Goal: Task Accomplishment & Management: Manage account settings

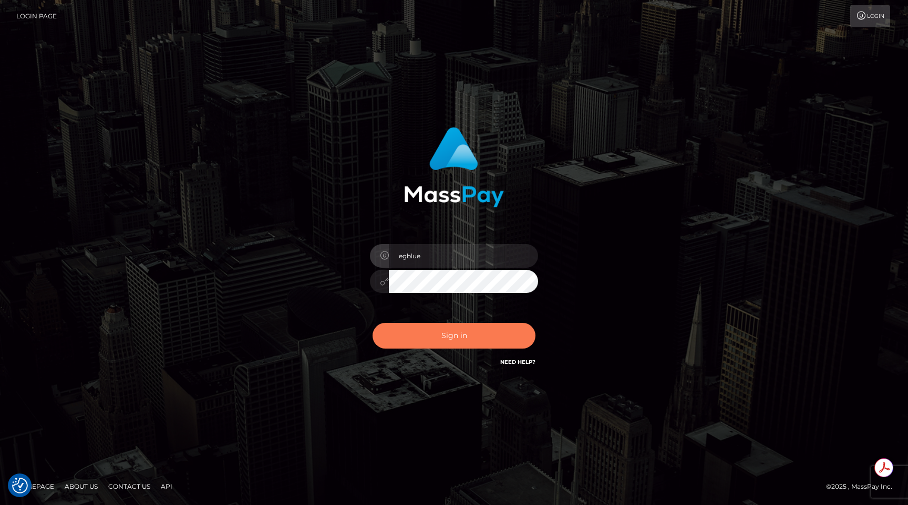
click at [454, 335] on button "Sign in" at bounding box center [453, 336] width 163 height 26
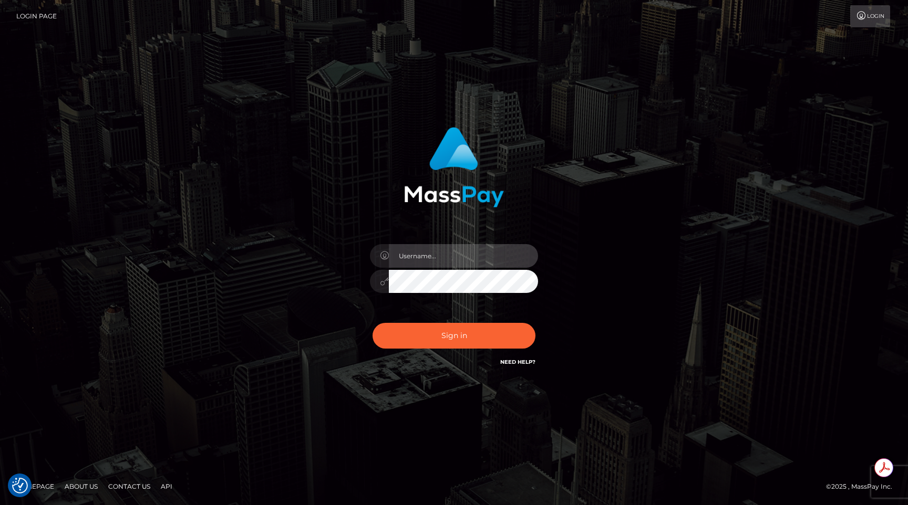
type input "egblue"
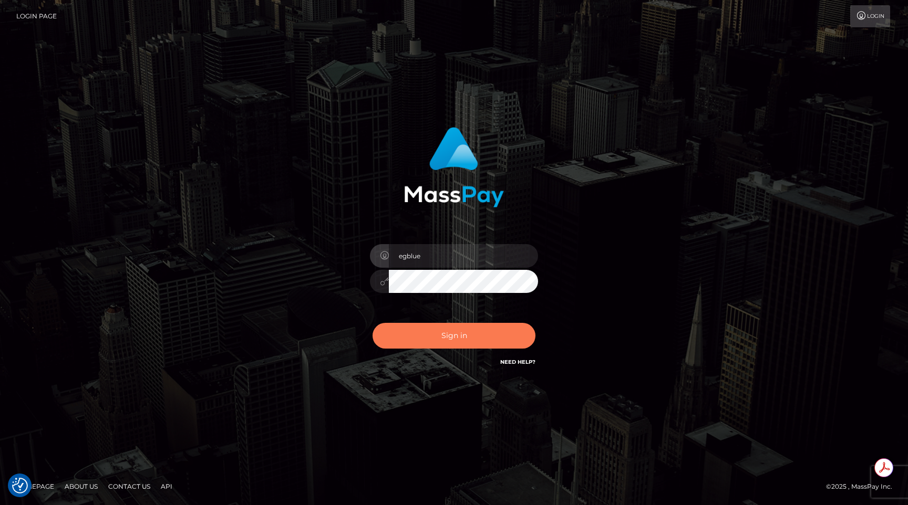
click at [454, 335] on button "Sign in" at bounding box center [453, 336] width 163 height 26
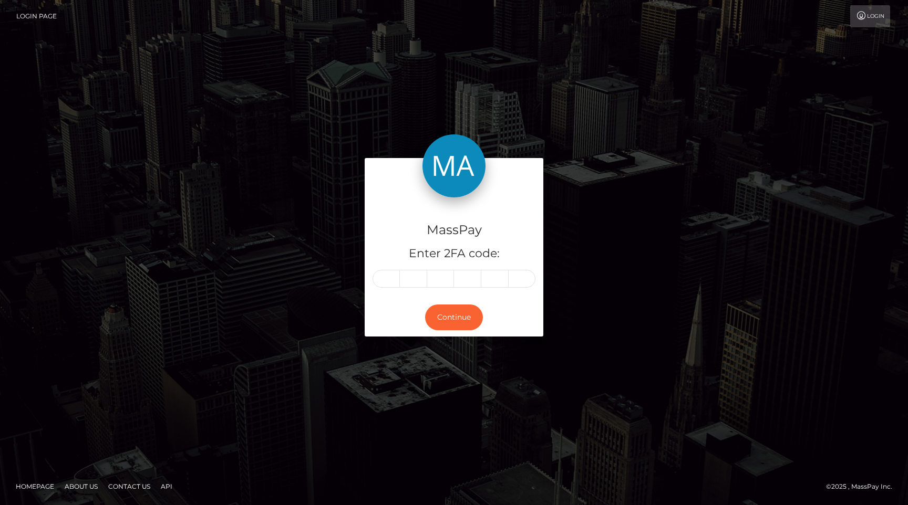
click at [382, 281] on input "text" at bounding box center [385, 279] width 27 height 18
type input "2"
type input "7"
type input "6"
type input "5"
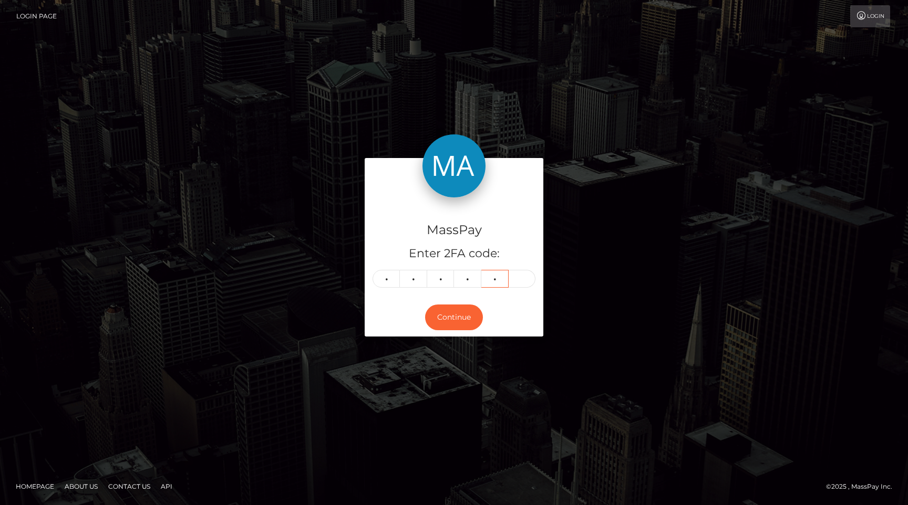
type input "6"
type input "9"
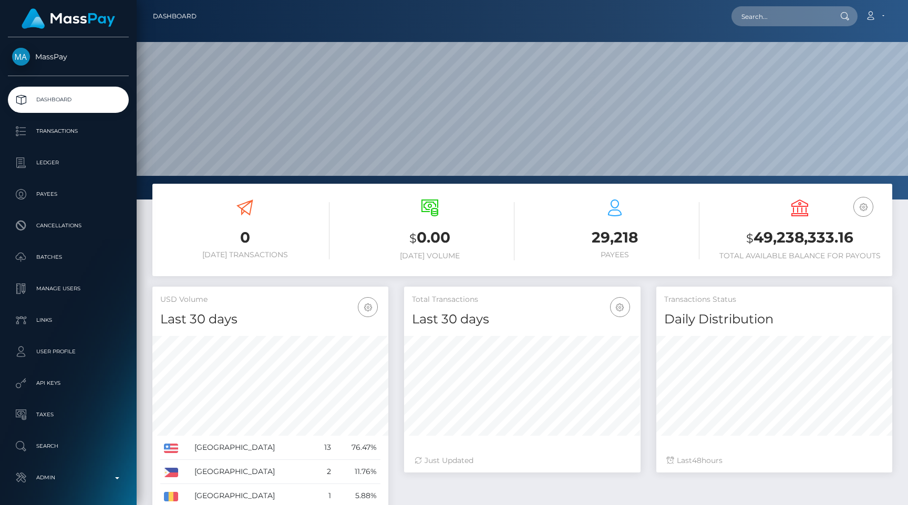
scroll to position [186, 236]
click at [789, 29] on nav "Dashboard Loading... Loading... Account Edit Profile" at bounding box center [522, 16] width 771 height 33
click at [786, 15] on input "text" at bounding box center [780, 16] width 99 height 20
paste input "pout_Zlu6gRgRPXrWR"
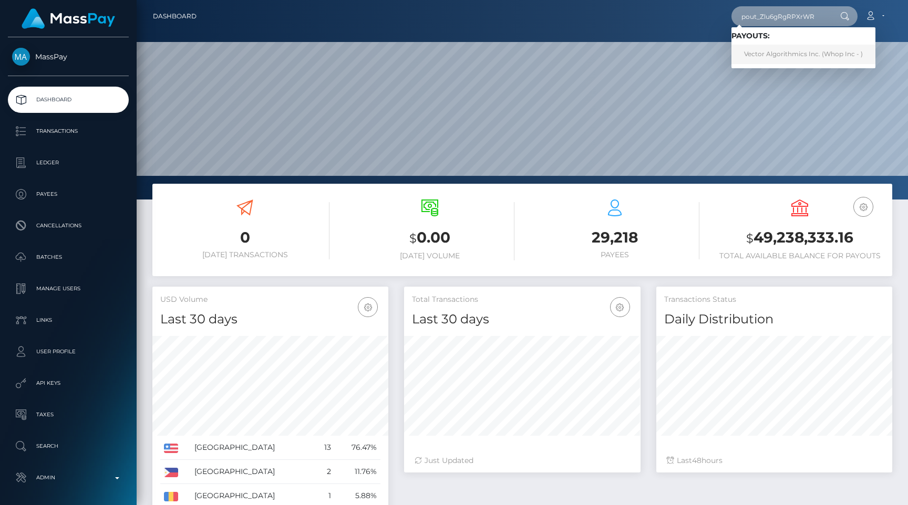
type input "pout_Zlu6gRgRPXrWR"
click at [770, 54] on link "Vector Algorithmics Inc. (Whop Inc - )" at bounding box center [803, 54] width 144 height 19
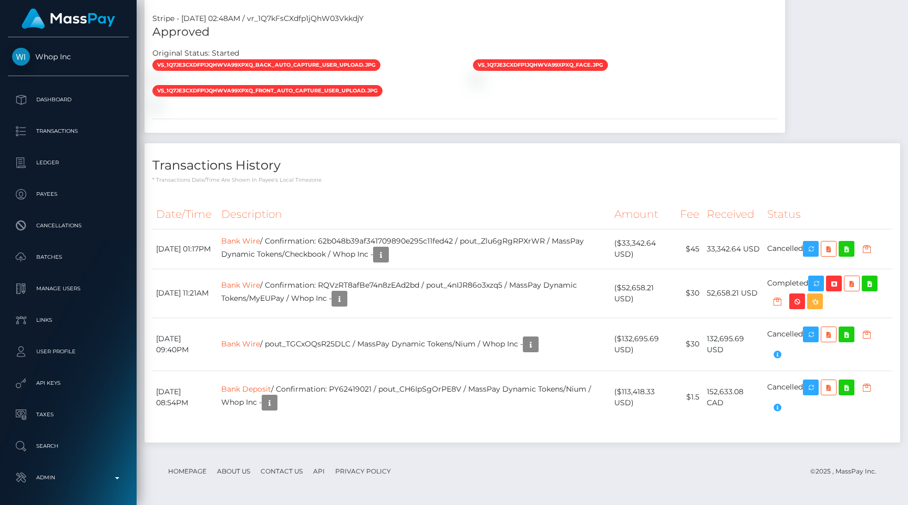
scroll to position [1166, 0]
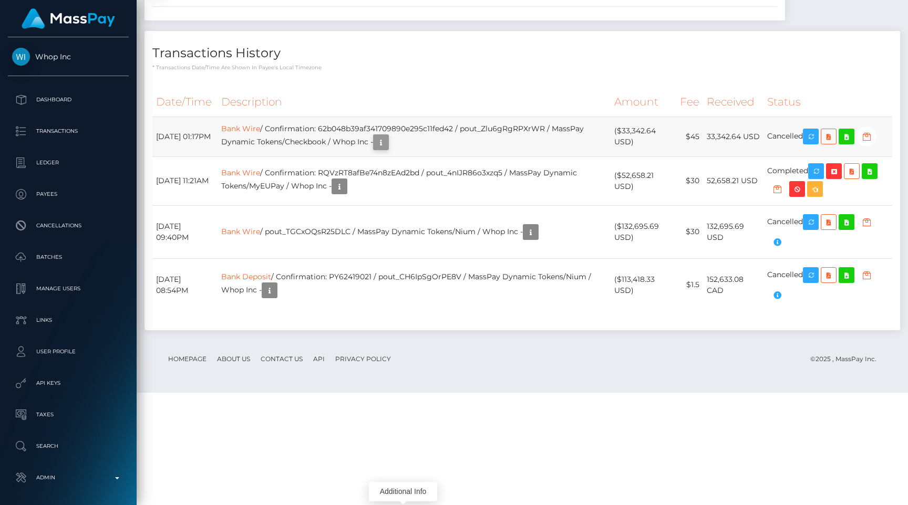
click at [387, 149] on icon "button" at bounding box center [381, 142] width 13 height 13
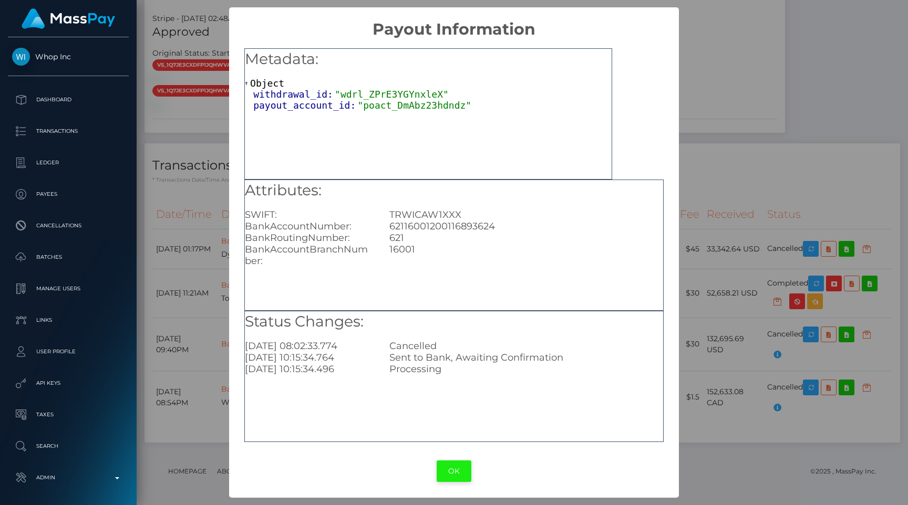
click at [452, 475] on button "OK" at bounding box center [454, 472] width 35 height 22
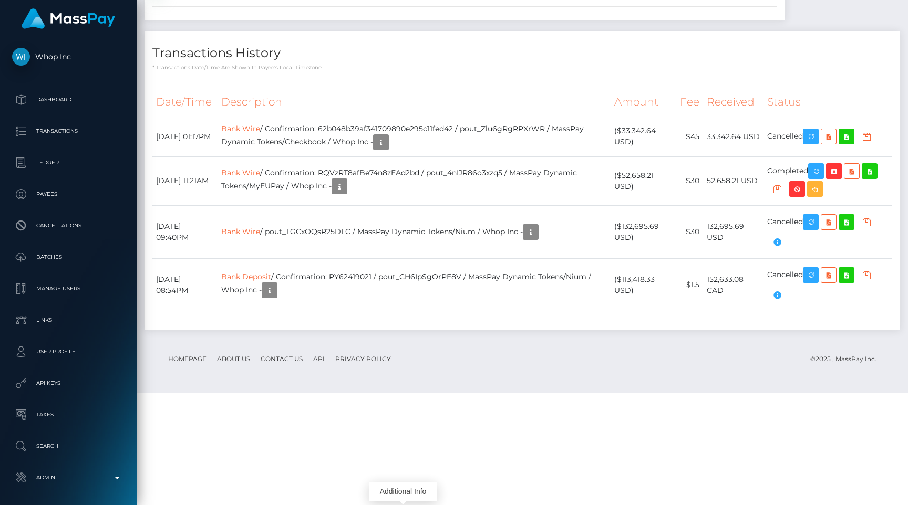
click at [357, 71] on p "* Transactions date/time are shown in payee's local timezone" at bounding box center [522, 68] width 740 height 8
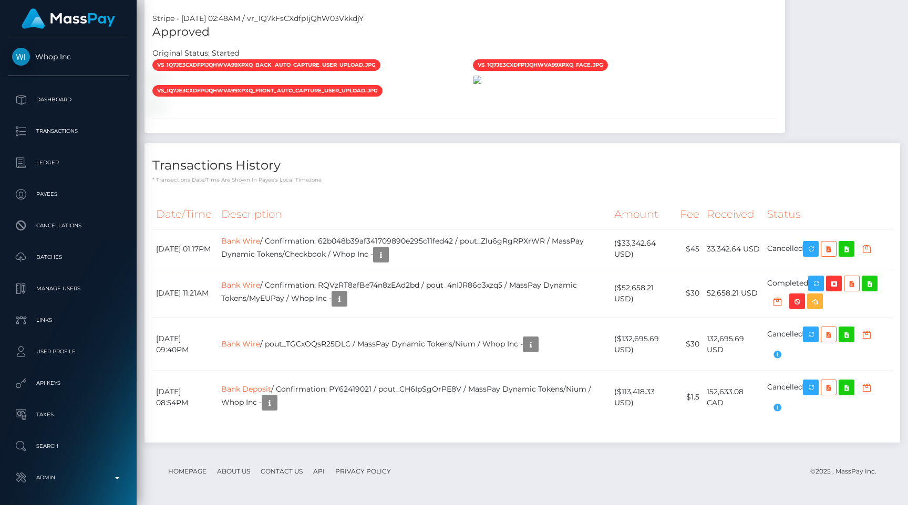
scroll to position [1120, 0]
click at [492, 244] on div "Date/Time Description Amount Fee Received Status Bank Wire Bank Wire Bank Wire" at bounding box center [521, 317] width 755 height 250
click at [65, 483] on p "Admin" at bounding box center [68, 478] width 112 height 16
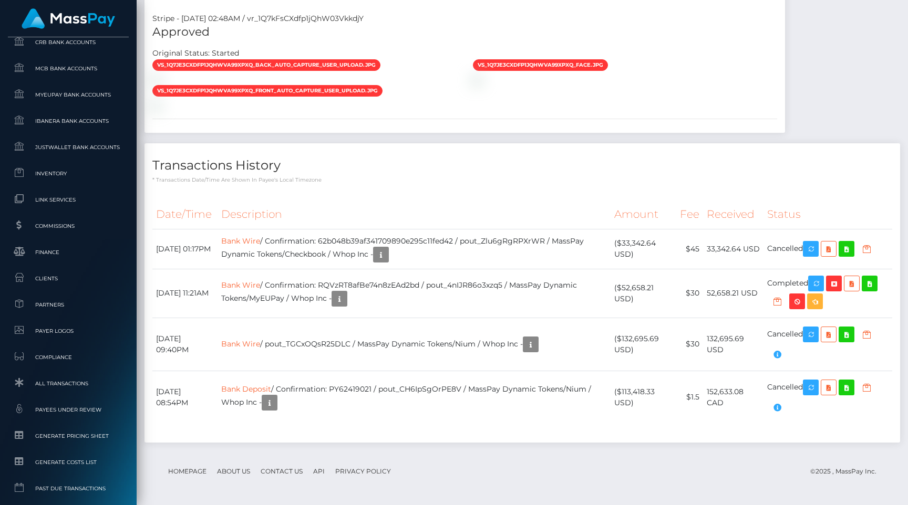
scroll to position [627, 0]
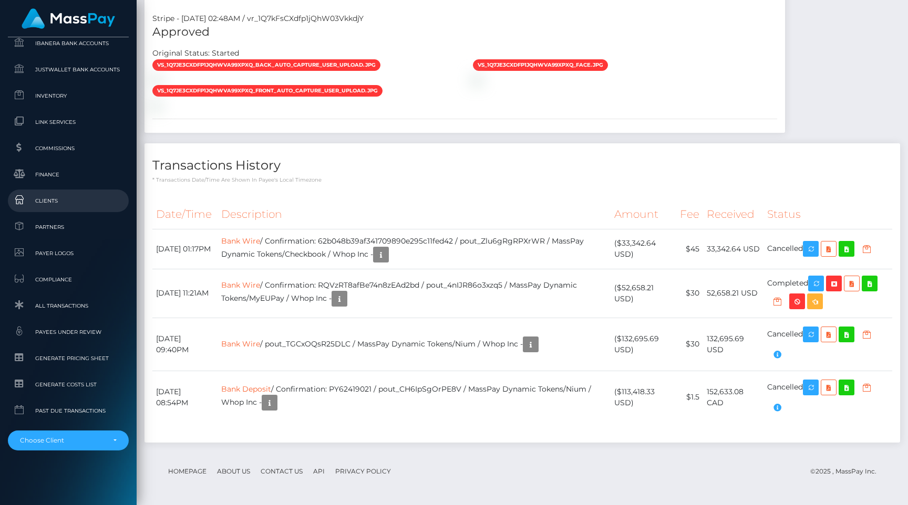
click at [67, 200] on span "Clients" at bounding box center [68, 201] width 112 height 12
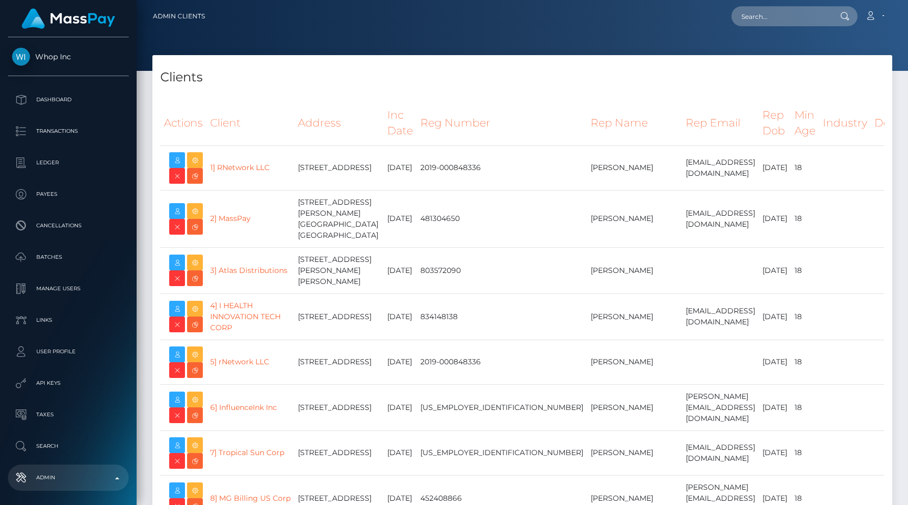
select select "223"
select select
select select "223"
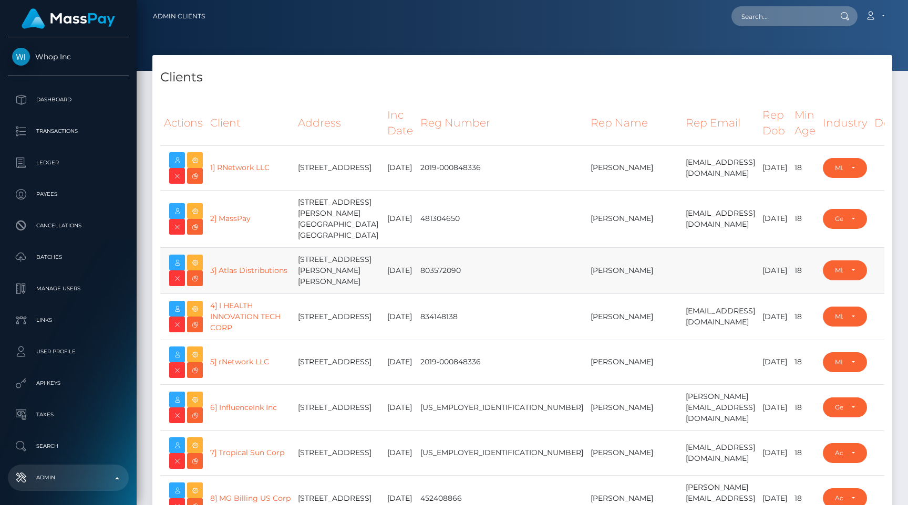
scroll to position [17001, 0]
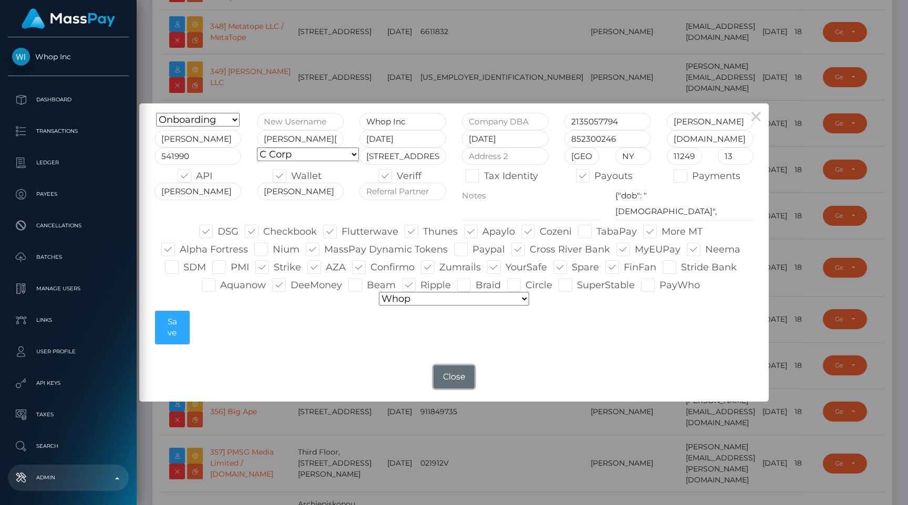
click at [444, 367] on button "Close" at bounding box center [453, 377] width 41 height 23
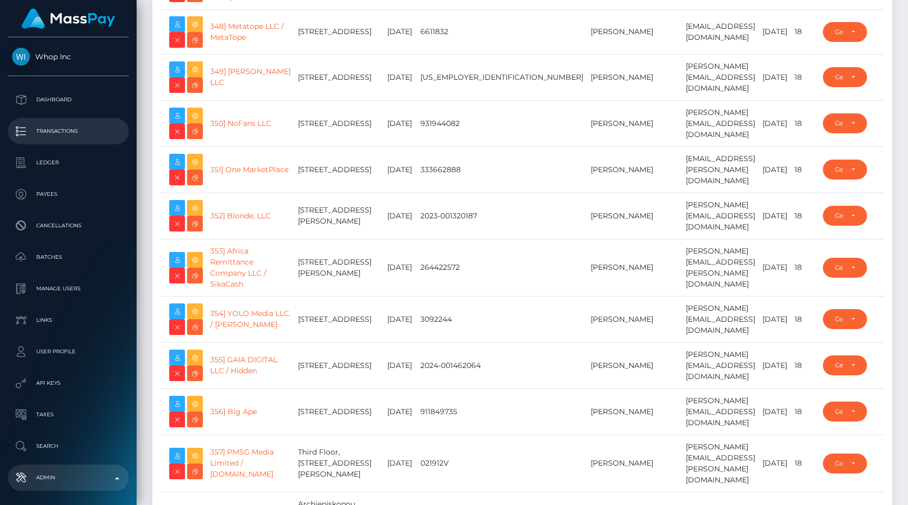
click at [63, 143] on link "Transactions" at bounding box center [68, 131] width 121 height 26
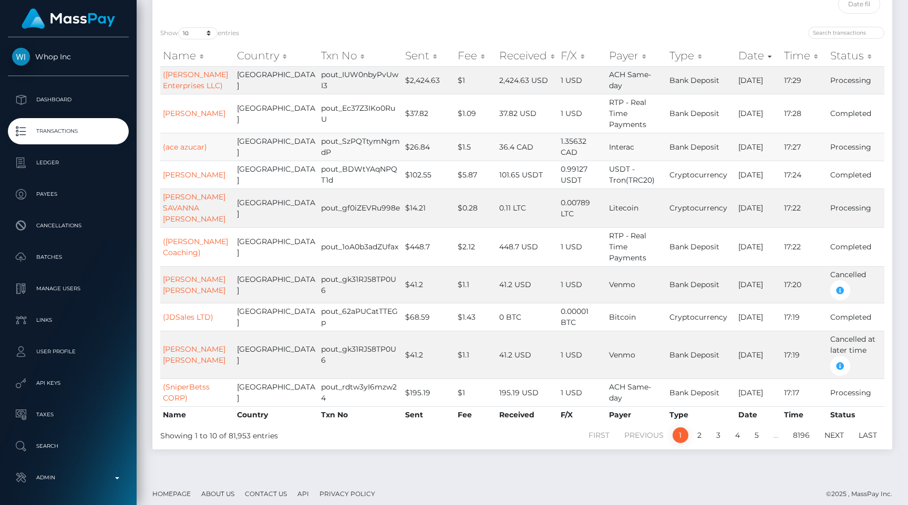
scroll to position [114, 0]
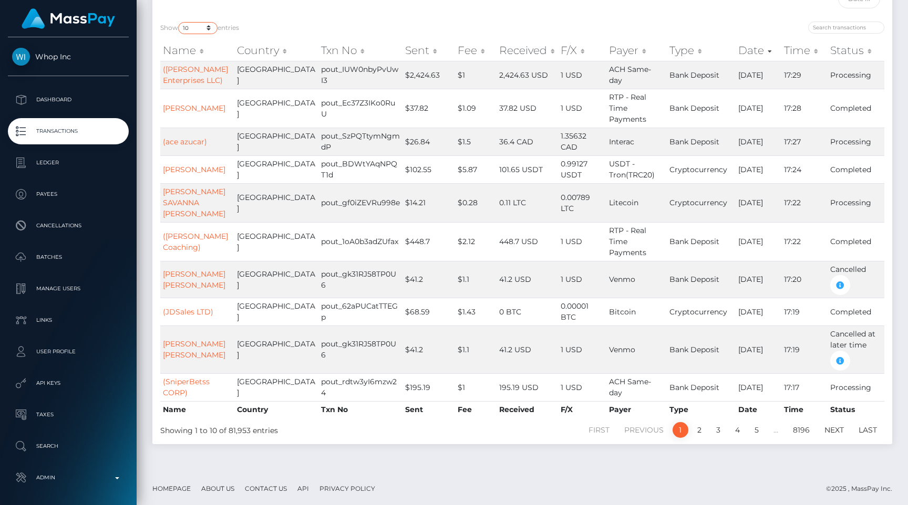
click at [207, 24] on select "10 25 50 100 250 500 1,000 3,500 All" at bounding box center [197, 28] width 39 height 12
select select "250"
click at [179, 22] on select "10 25 50 100 250 500 1,000 3,500 All" at bounding box center [197, 28] width 39 height 12
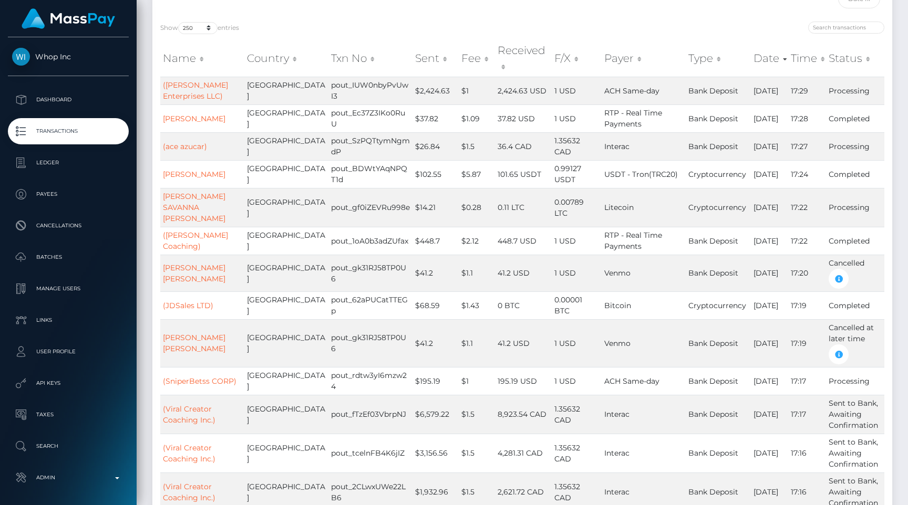
scroll to position [1902, 0]
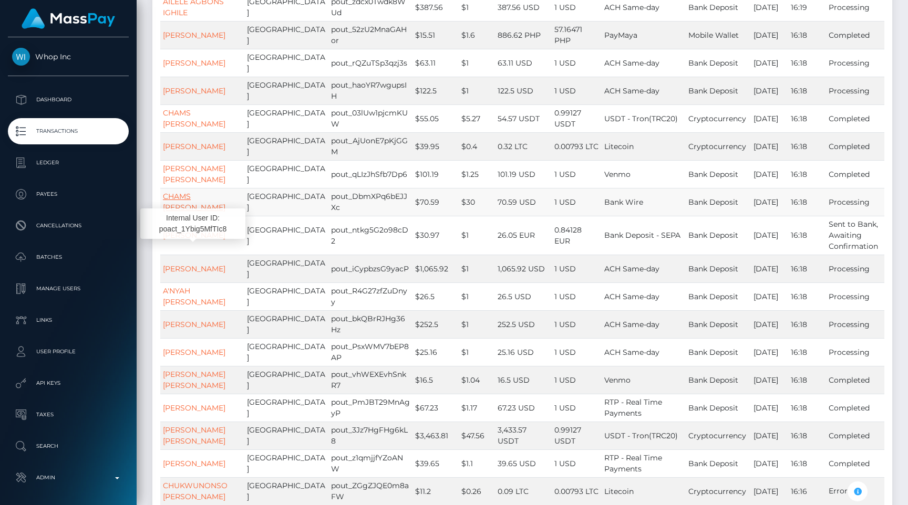
click at [187, 212] on link "CHAMS EDDINE MESSARI" at bounding box center [194, 202] width 63 height 20
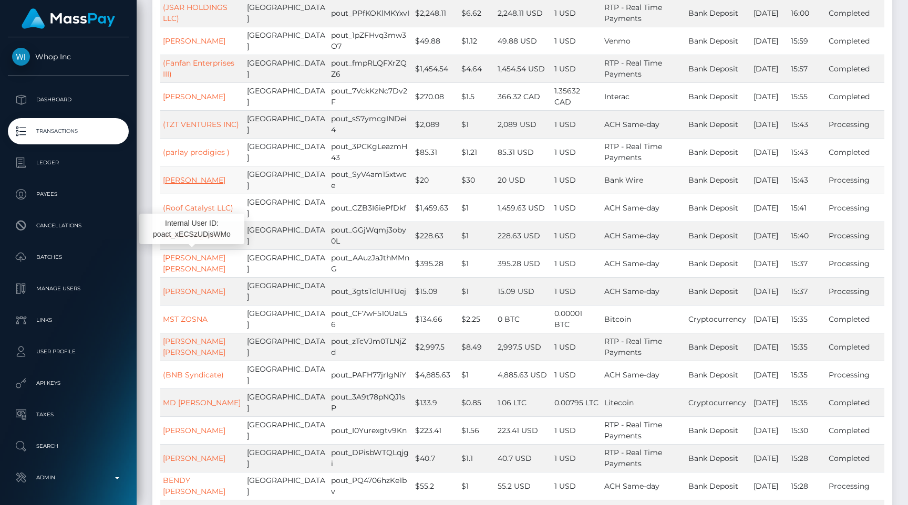
click at [198, 185] on link "ERDON SALIHU" at bounding box center [194, 179] width 63 height 9
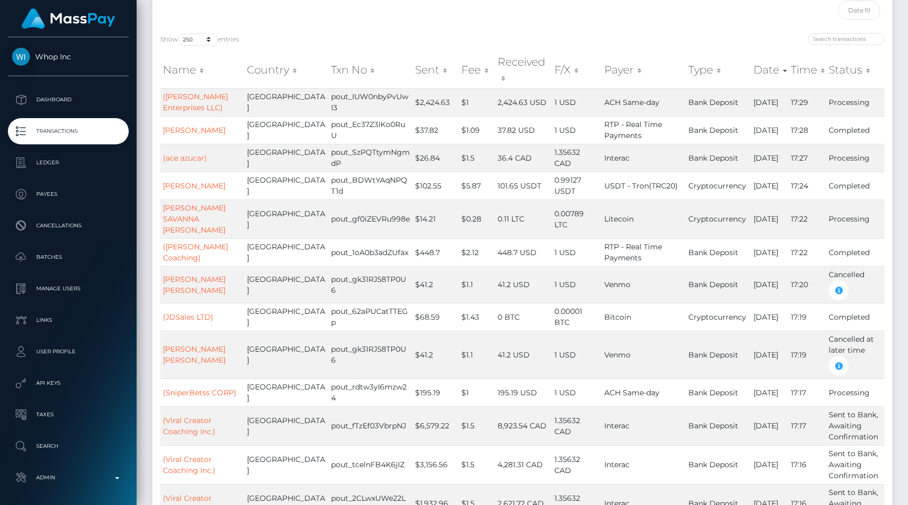
scroll to position [0, 0]
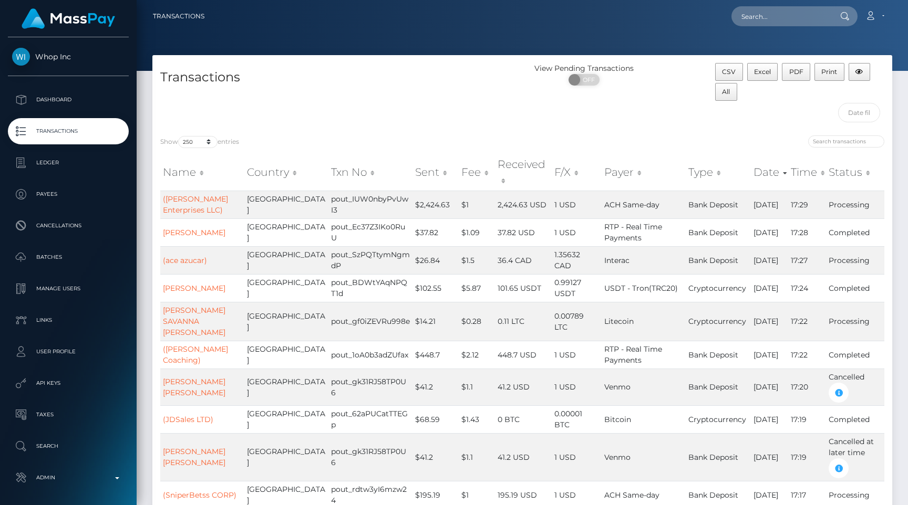
click at [757, 2] on nav "Transactions Loading... Loading... Account Logout" at bounding box center [522, 16] width 771 height 33
click at [758, 10] on input "text" at bounding box center [780, 16] width 99 height 20
paste input "pout_Zlu6gRgRPXrWR"
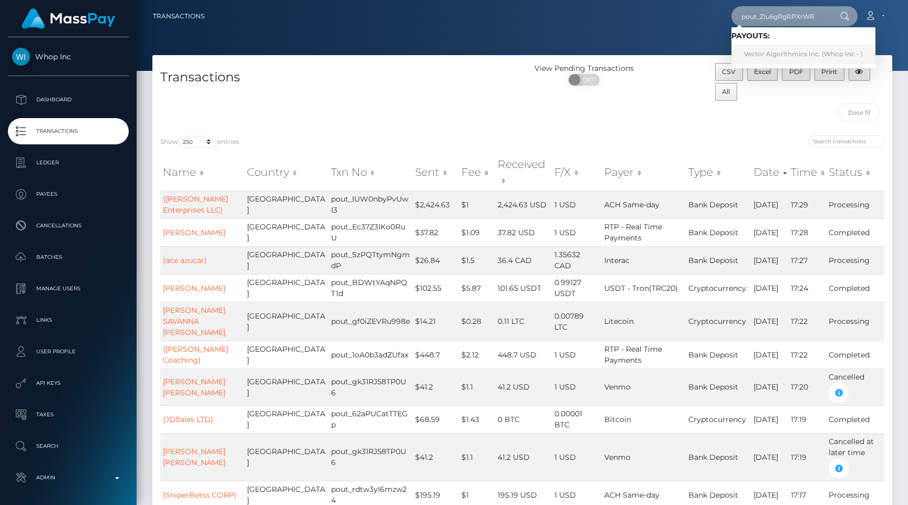
type input "pout_Zlu6gRgRPXrWR"
click at [774, 51] on link "Vector Algorithmics Inc. (Whop Inc - )" at bounding box center [803, 54] width 144 height 19
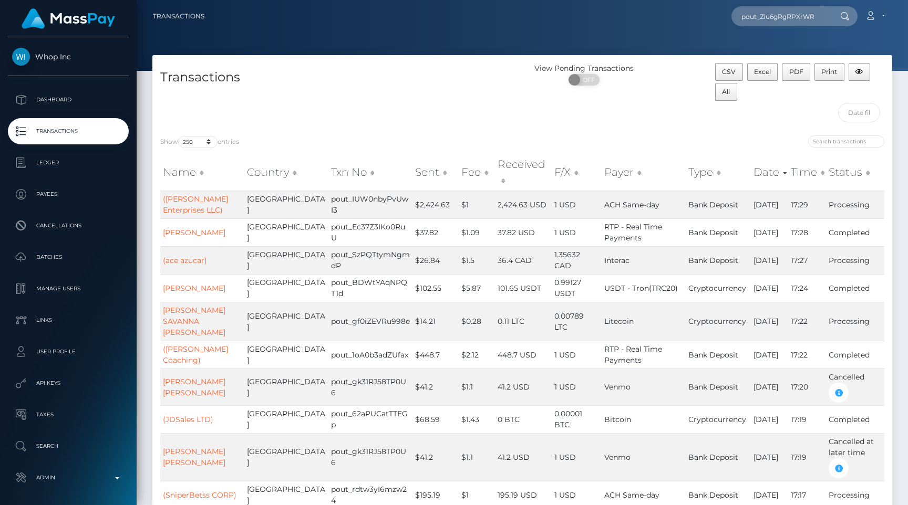
click at [605, 40] on div at bounding box center [522, 35] width 771 height 71
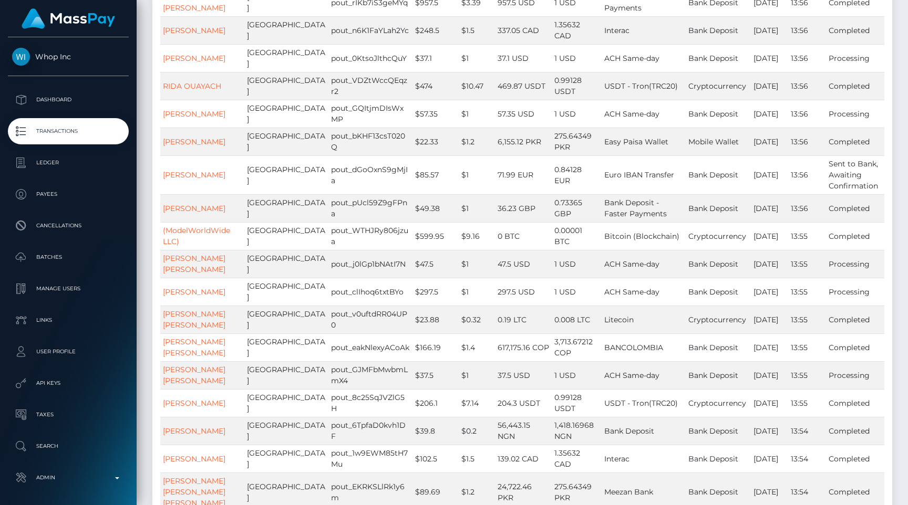
scroll to position [7140, 0]
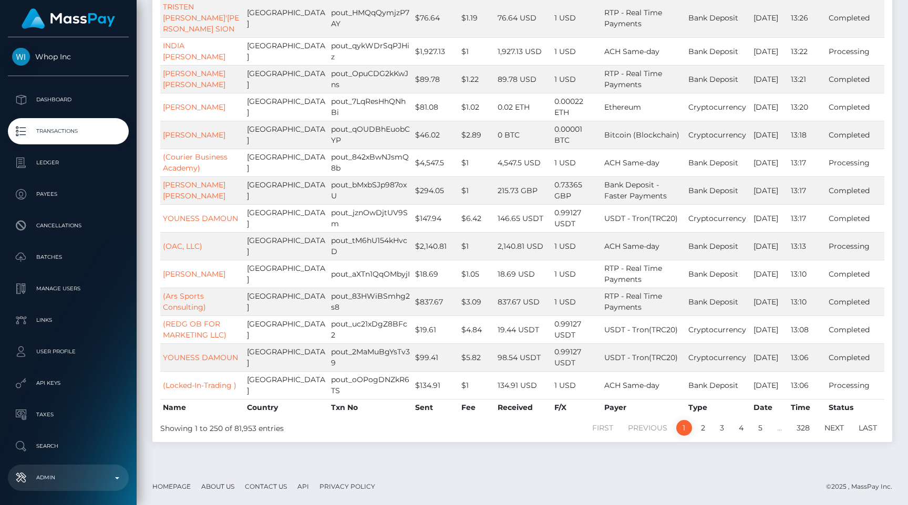
click at [91, 477] on p "Admin" at bounding box center [68, 478] width 112 height 16
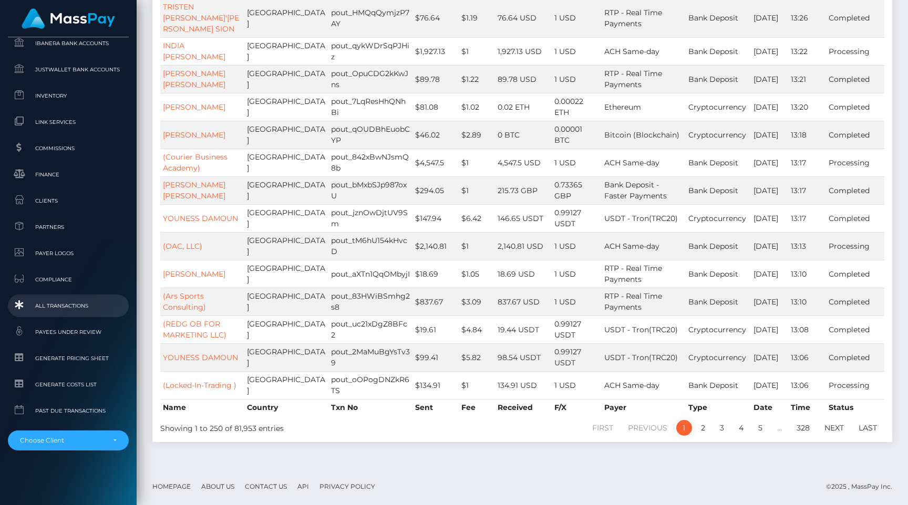
click at [87, 302] on span "All Transactions" at bounding box center [68, 306] width 112 height 12
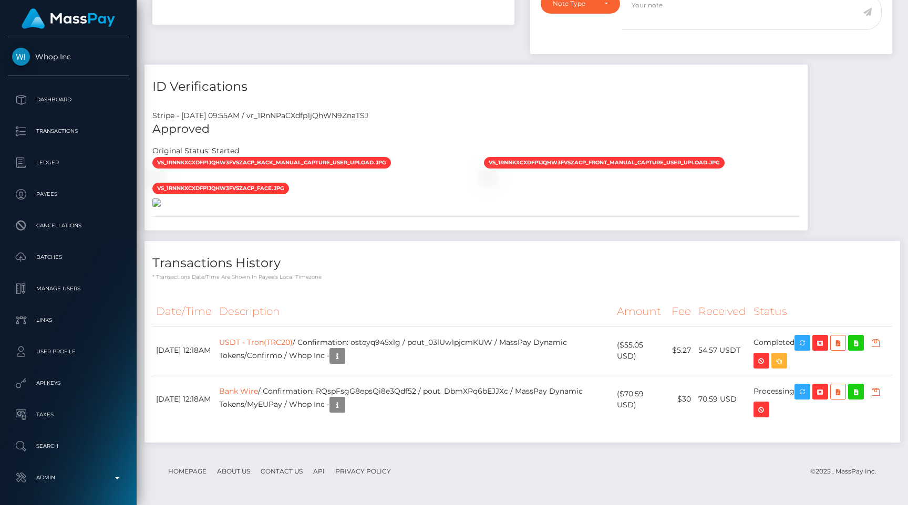
scroll to position [874, 0]
click at [423, 257] on h4 "Transactions History" at bounding box center [522, 263] width 740 height 18
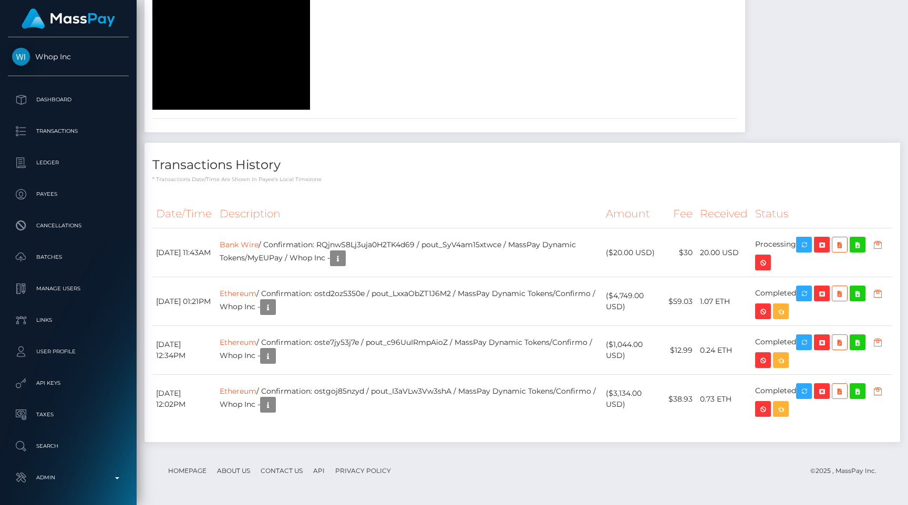
scroll to position [2029, 0]
click at [423, 183] on p "* Transactions date/time are shown in payee's local timezone" at bounding box center [522, 179] width 740 height 8
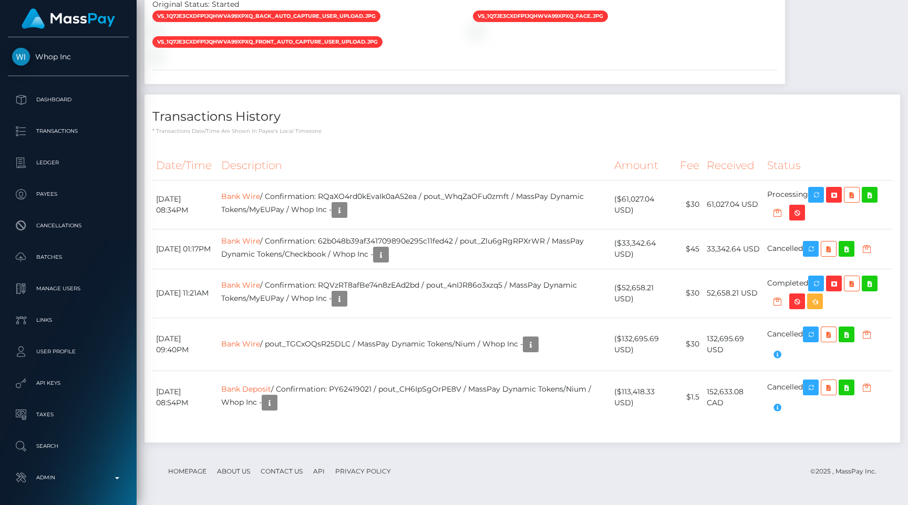
scroll to position [126, 236]
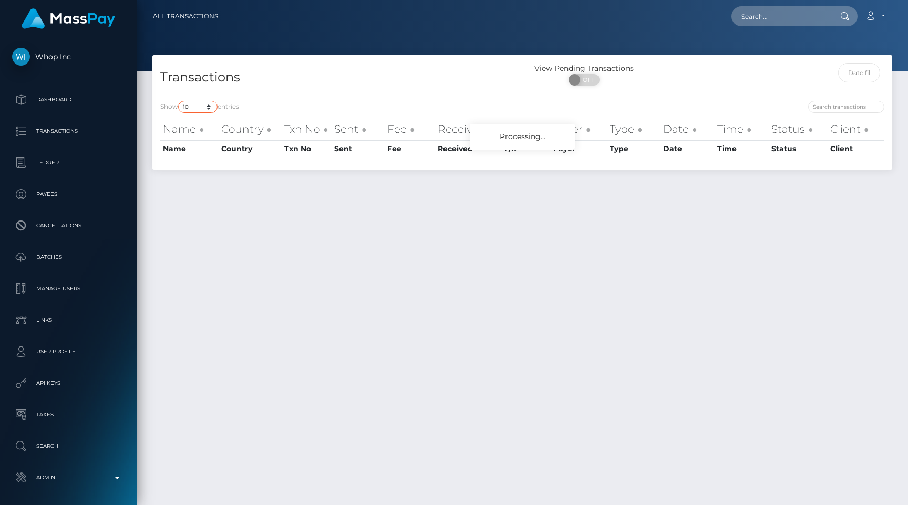
click at [205, 102] on select "10 25 50 100 250 500 1,000 3,500 All" at bounding box center [197, 107] width 39 height 12
select select "250"
click at [179, 101] on select "10 25 50 100 250 500 1,000 3,500 All" at bounding box center [197, 107] width 39 height 12
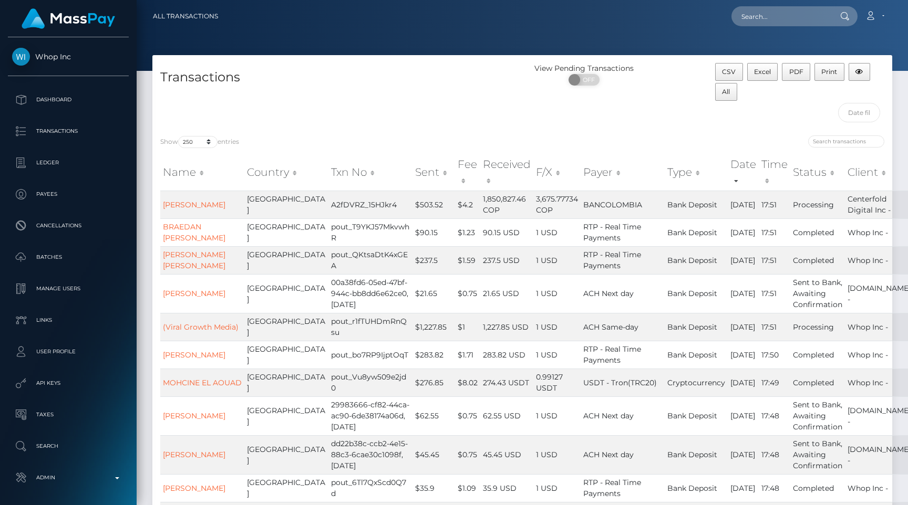
click at [309, 107] on div "Transactions" at bounding box center [337, 95] width 370 height 65
click at [480, 246] on td "237.5 USD" at bounding box center [506, 260] width 53 height 28
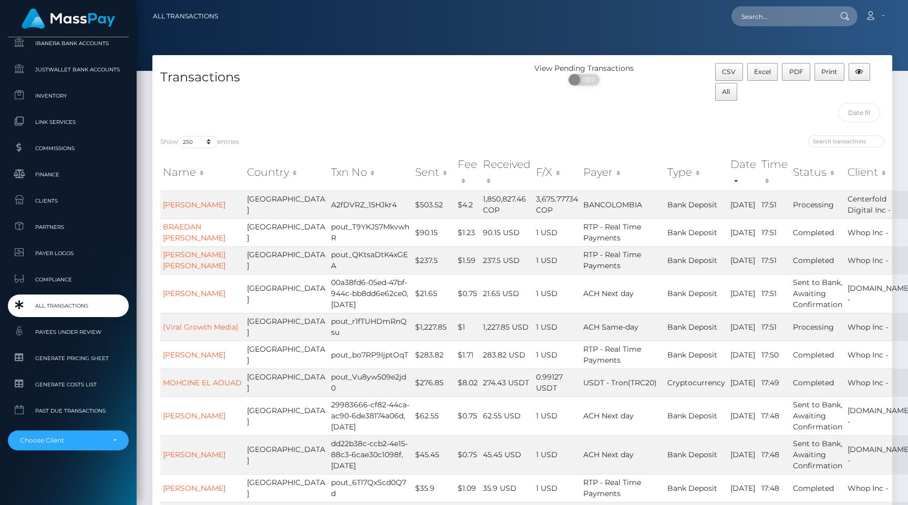
click at [85, 304] on span "All Transactions" at bounding box center [68, 306] width 112 height 12
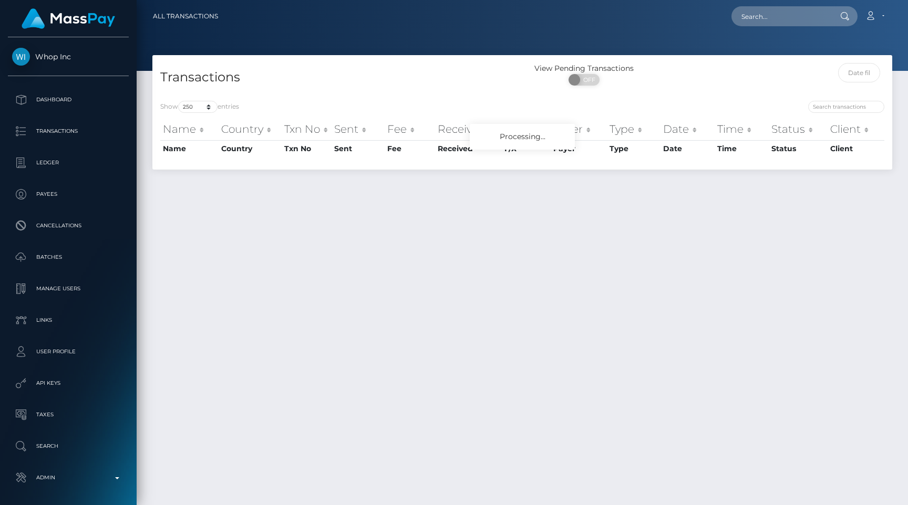
select select "250"
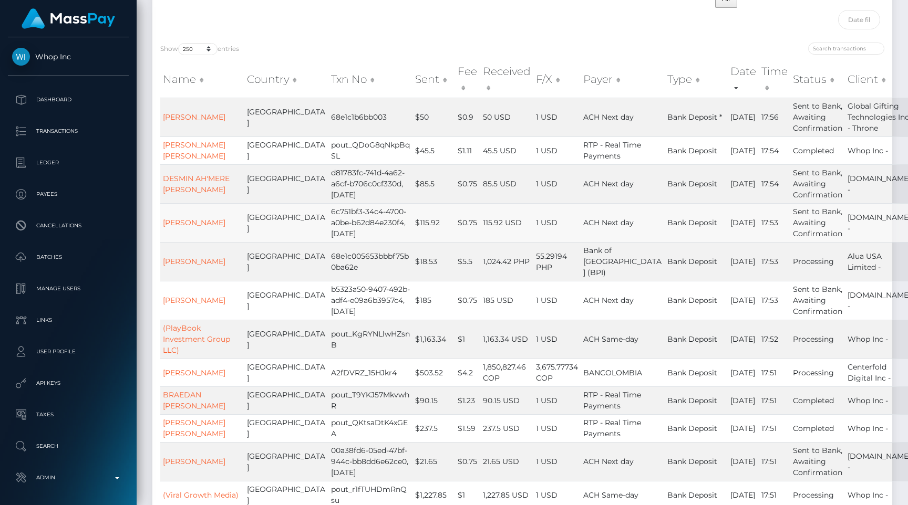
scroll to position [98, 0]
